Goal: Entertainment & Leisure: Consume media (video, audio)

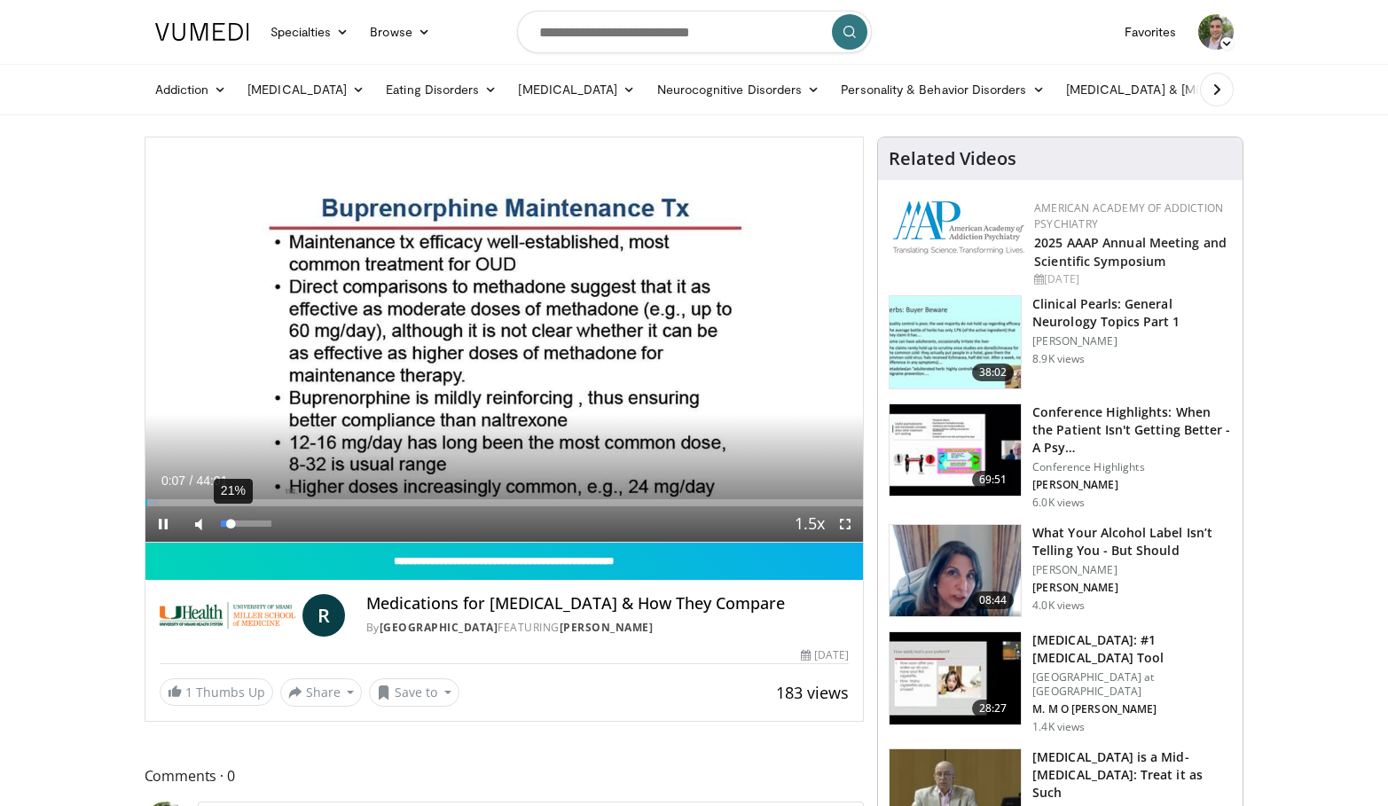
drag, startPoint x: 217, startPoint y: 522, endPoint x: 231, endPoint y: 522, distance: 13.3
click at [231, 522] on div "Volume Level" at bounding box center [226, 524] width 11 height 6
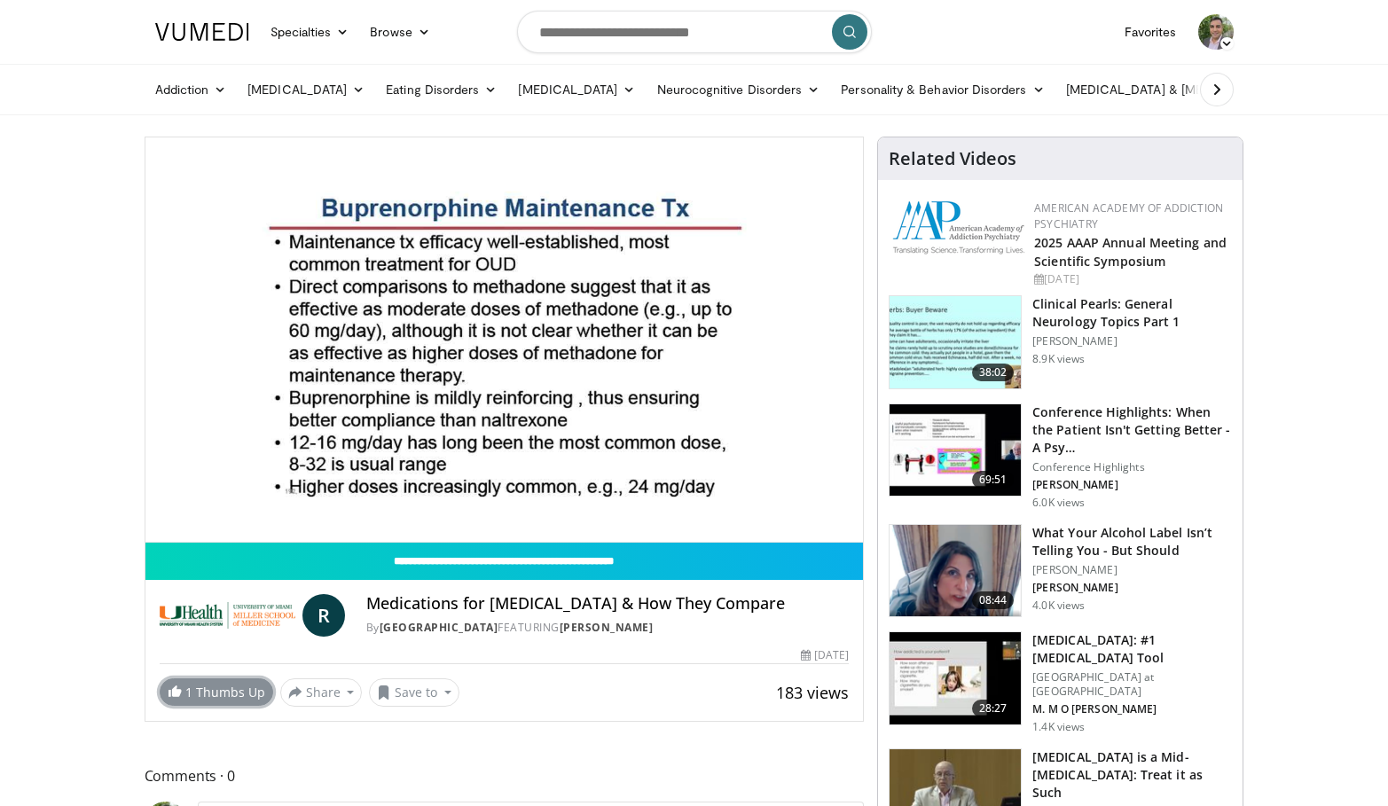
click at [243, 695] on link "1 Thumbs Up" at bounding box center [217, 692] width 114 height 27
